Goal: Obtain resource: Obtain resource

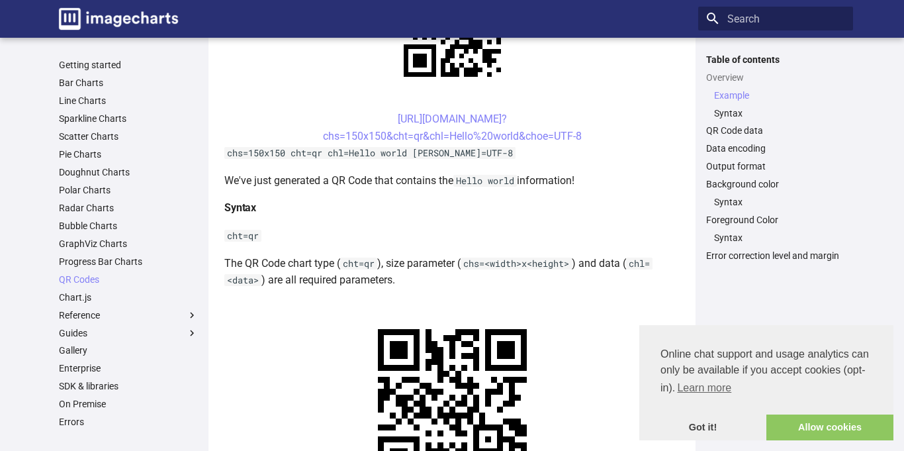
scroll to position [389, 0]
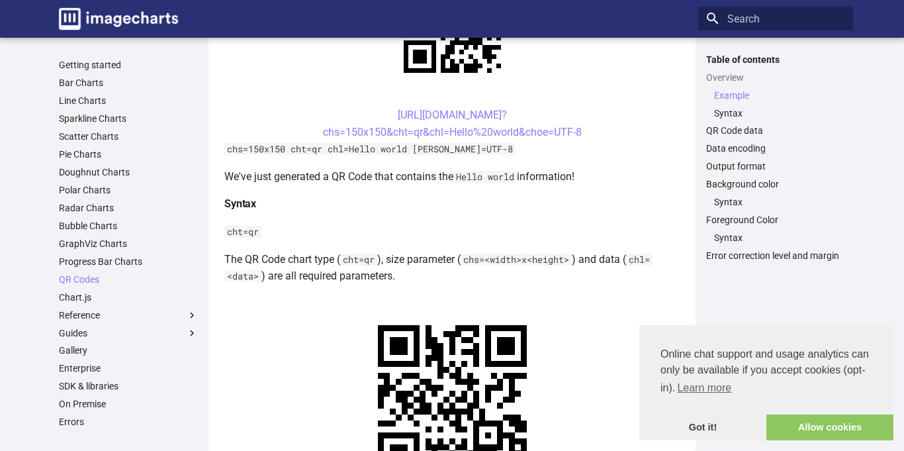
click at [373, 115] on center "[URL][DOMAIN_NAME]? chs=150x150&cht=qr&chl=Hello%20world&choe=UTF-8" at bounding box center [451, 124] width 455 height 34
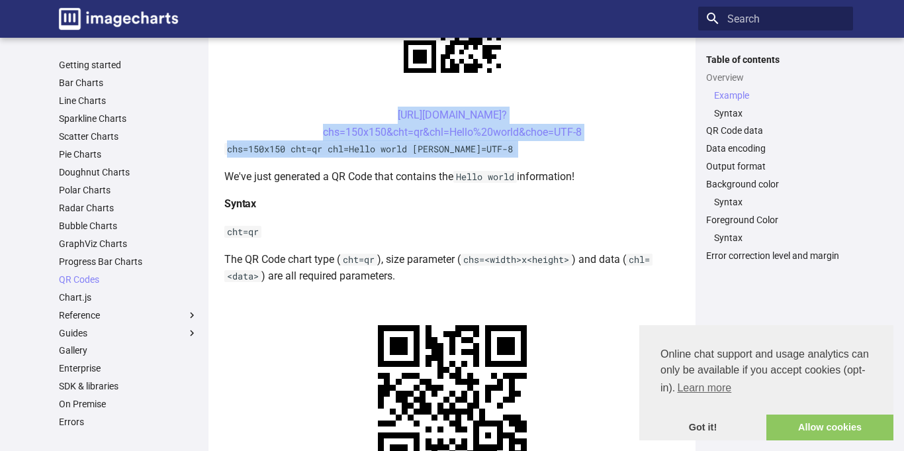
copy article "[URL][DOMAIN_NAME]? chs=150x150&cht=qr&chl=Hello%20world&choe=UTF-8 chs=150x150…"
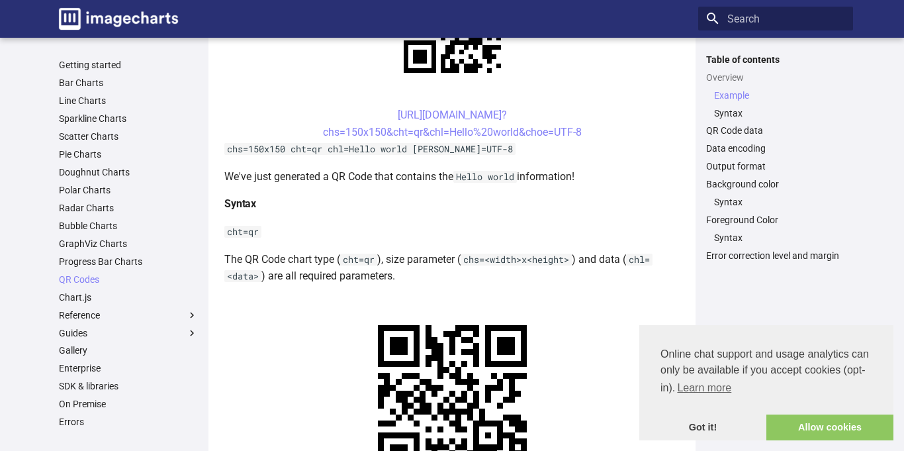
click at [373, 110] on center "[URL][DOMAIN_NAME]? chs=150x150&cht=qr&chl=Hello%20world&choe=UTF-8" at bounding box center [451, 124] width 455 height 34
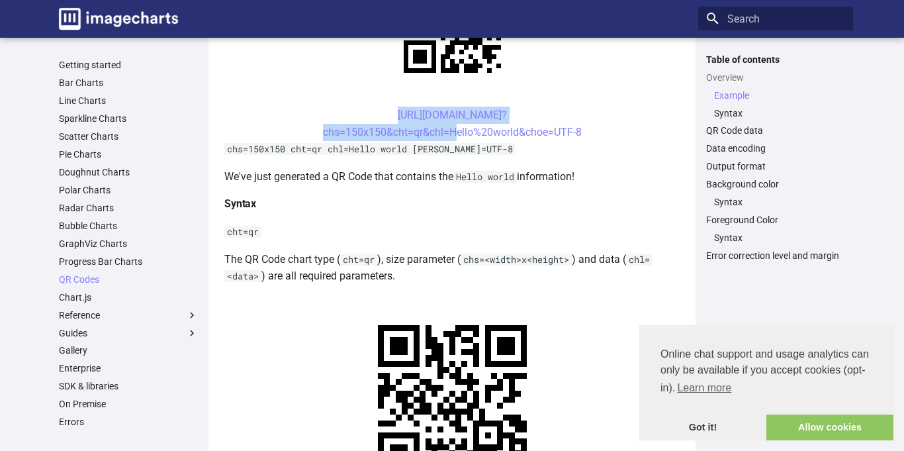
copy link "[URL][DOMAIN_NAME]? chs=150x150&cht=qr&chl="
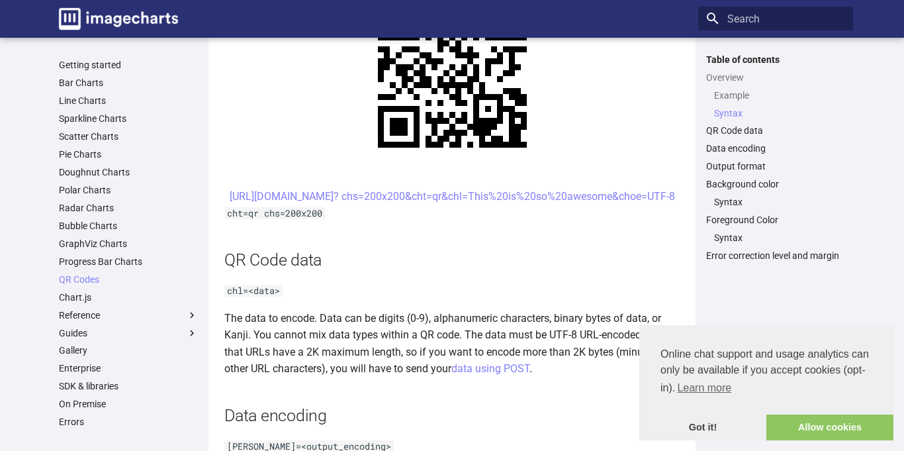
scroll to position [720, 0]
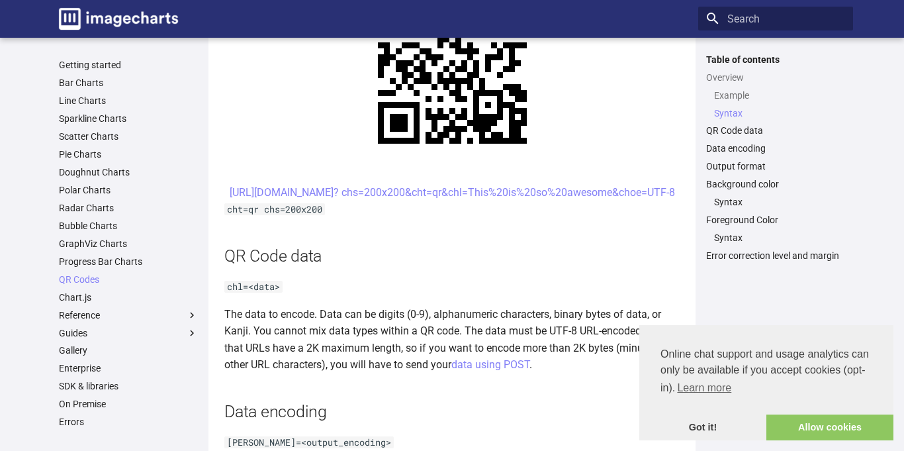
click at [367, 189] on center "[URL][DOMAIN_NAME]? chs=200x200&cht=qr&chl=This%20is%20so%20awesome&choe=UTF-8" at bounding box center [451, 192] width 455 height 17
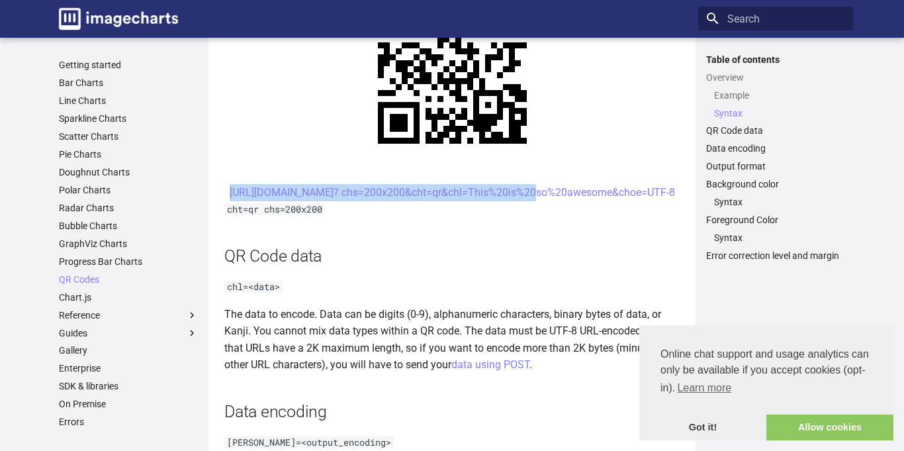
copy link "[URL][DOMAIN_NAME]? chs=200x200&cht=qr&chl="
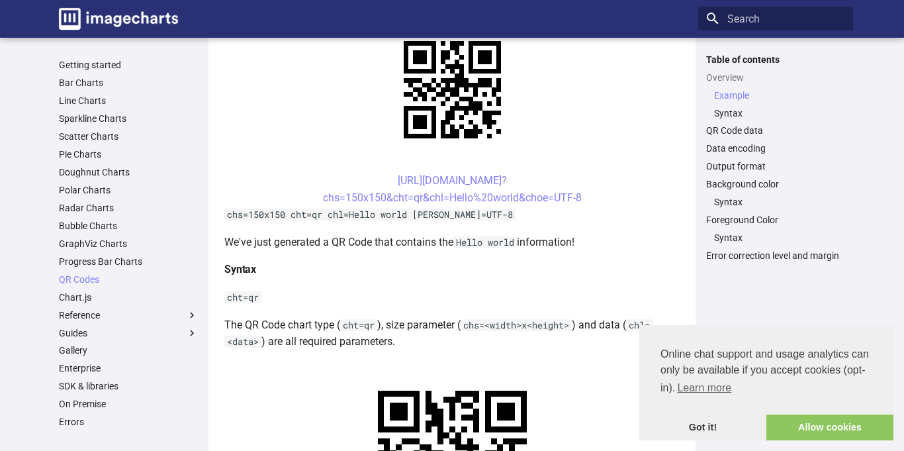
scroll to position [323, 0]
click at [641, 185] on center "[URL][DOMAIN_NAME]? chs=150x150&cht=qr&chl=Hello%20world&choe=UTF-8" at bounding box center [451, 190] width 455 height 34
click at [372, 182] on center "[URL][DOMAIN_NAME]? chs=150x150&cht=qr&chl=Hello%20world&choe=UTF-8" at bounding box center [451, 190] width 455 height 34
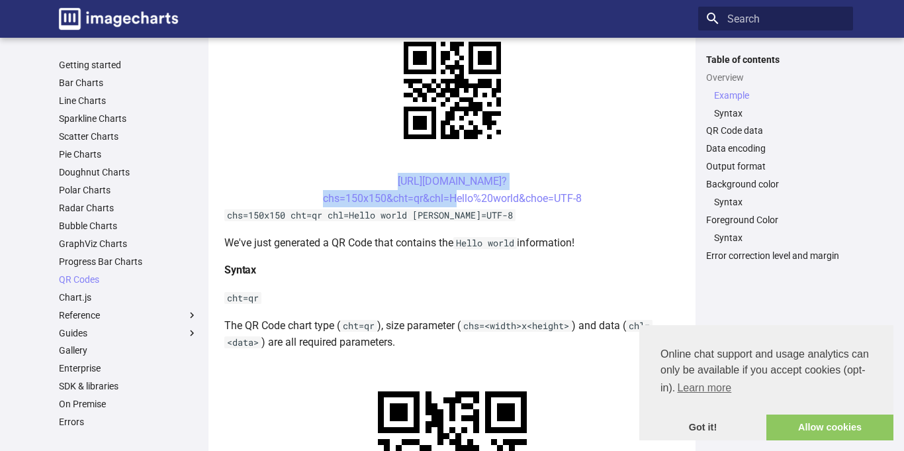
copy link "[URL][DOMAIN_NAME]? chs=150x150&cht=qr&chl="
